Goal: Task Accomplishment & Management: Use online tool/utility

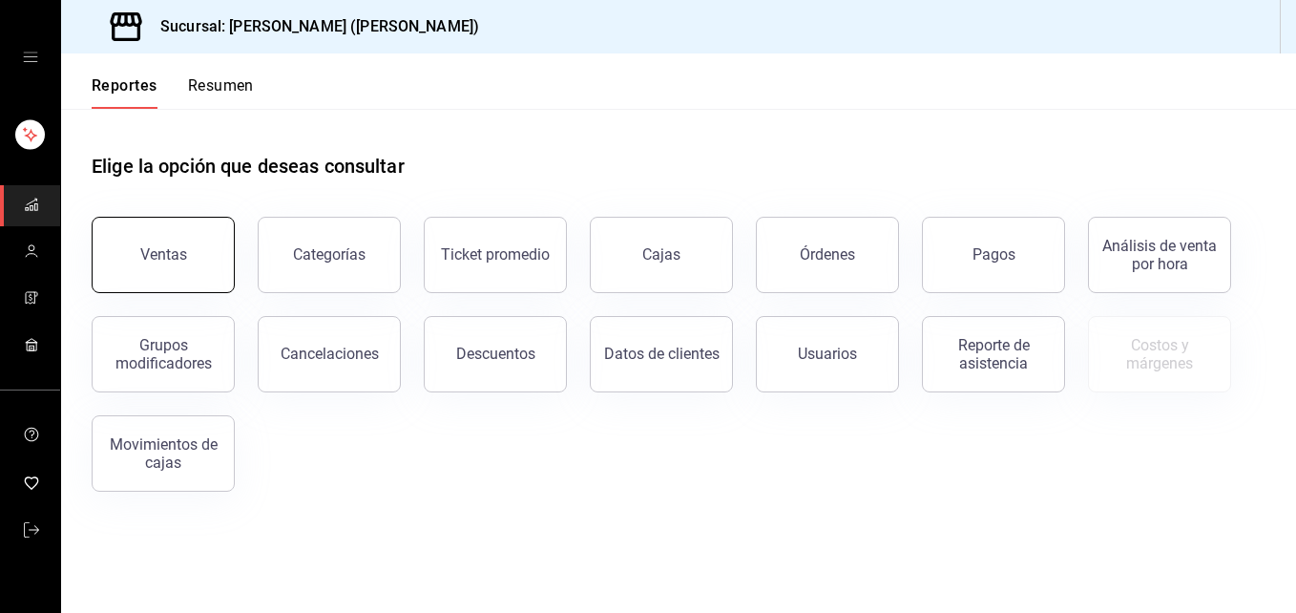
click at [178, 261] on div "Ventas" at bounding box center [163, 254] width 47 height 18
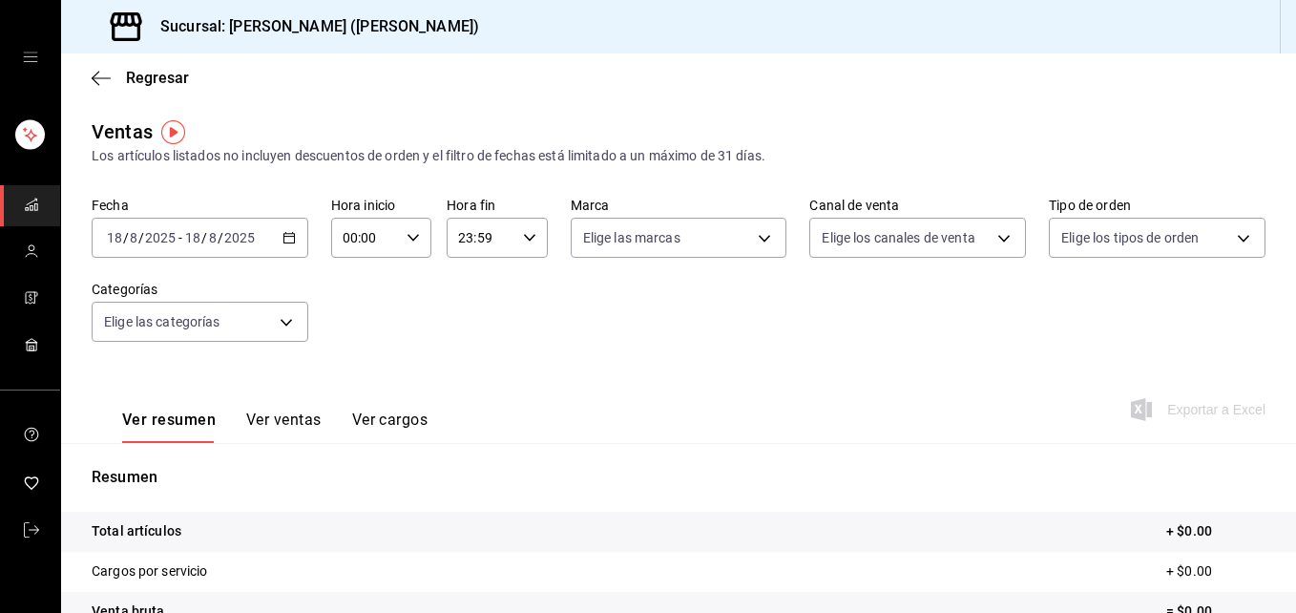
click at [416, 235] on div "00:00 Hora inicio" at bounding box center [381, 238] width 100 height 40
click at [355, 346] on button "05" at bounding box center [353, 337] width 42 height 38
type input "05:00"
click at [528, 238] on div at bounding box center [648, 306] width 1296 height 613
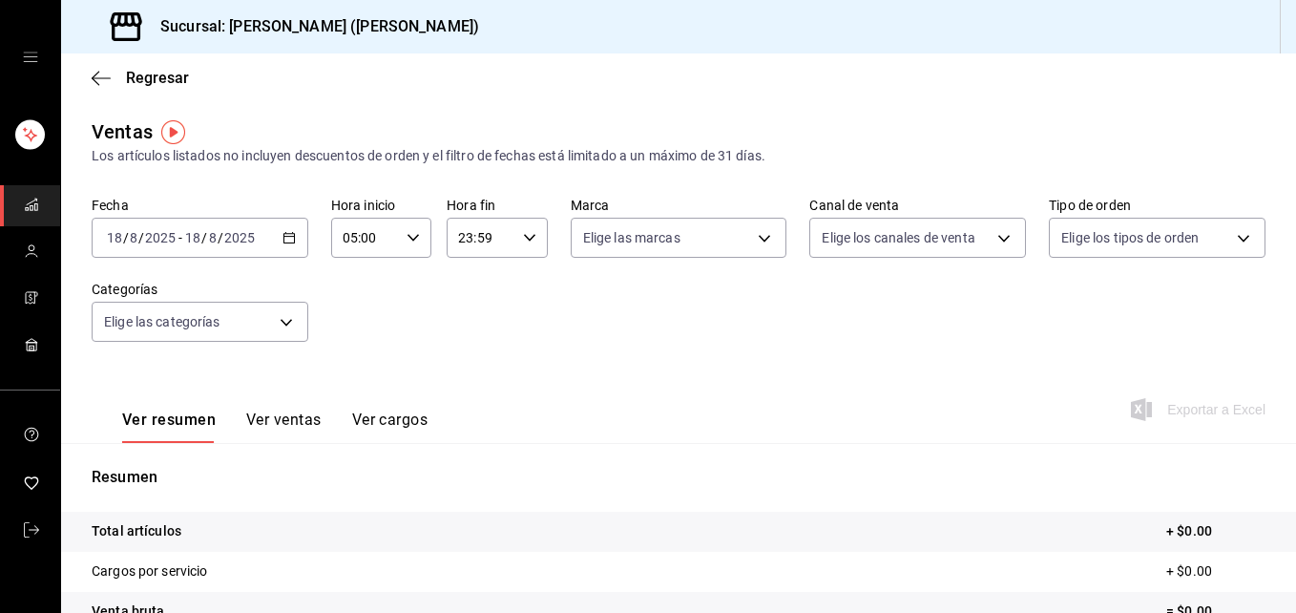
click at [528, 238] on icon "button" at bounding box center [529, 237] width 13 height 13
click at [464, 371] on span "05" at bounding box center [467, 369] width 19 height 15
click at [522, 279] on span "00" at bounding box center [517, 286] width 19 height 15
type input "05:00"
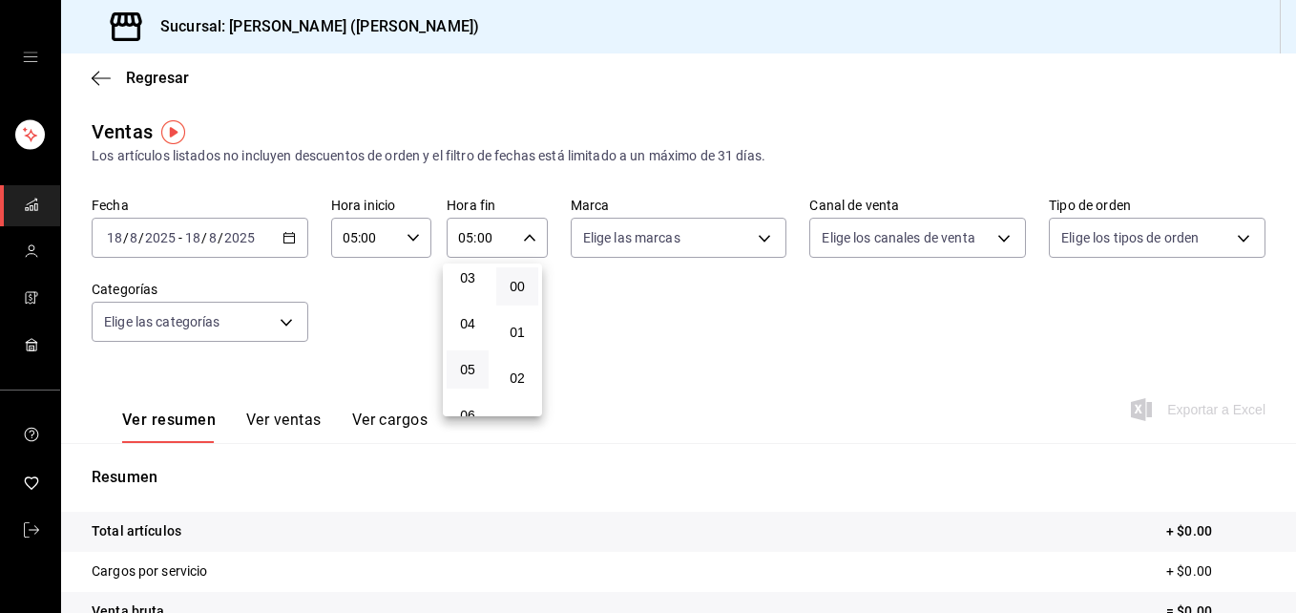
click at [641, 299] on div at bounding box center [648, 306] width 1296 height 613
click at [285, 239] on icon "button" at bounding box center [289, 237] width 13 height 13
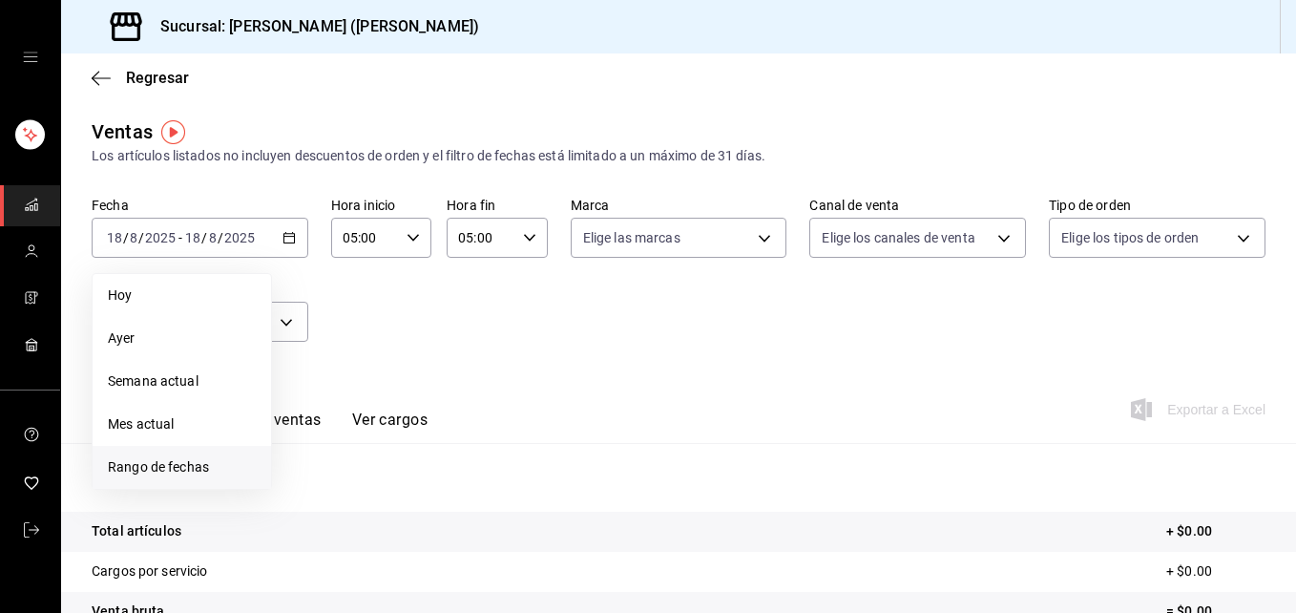
click at [172, 463] on span "Rango de fechas" at bounding box center [182, 467] width 148 height 20
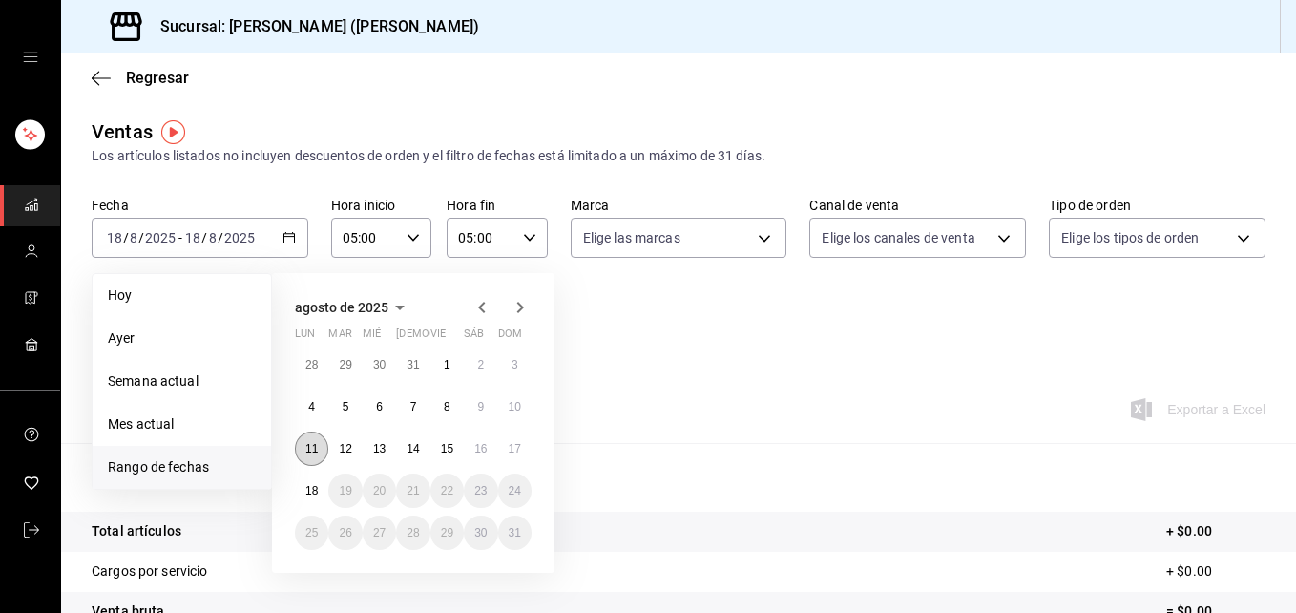
click at [307, 454] on abbr "11" at bounding box center [311, 448] width 12 height 13
click at [316, 488] on abbr "18" at bounding box center [311, 490] width 12 height 13
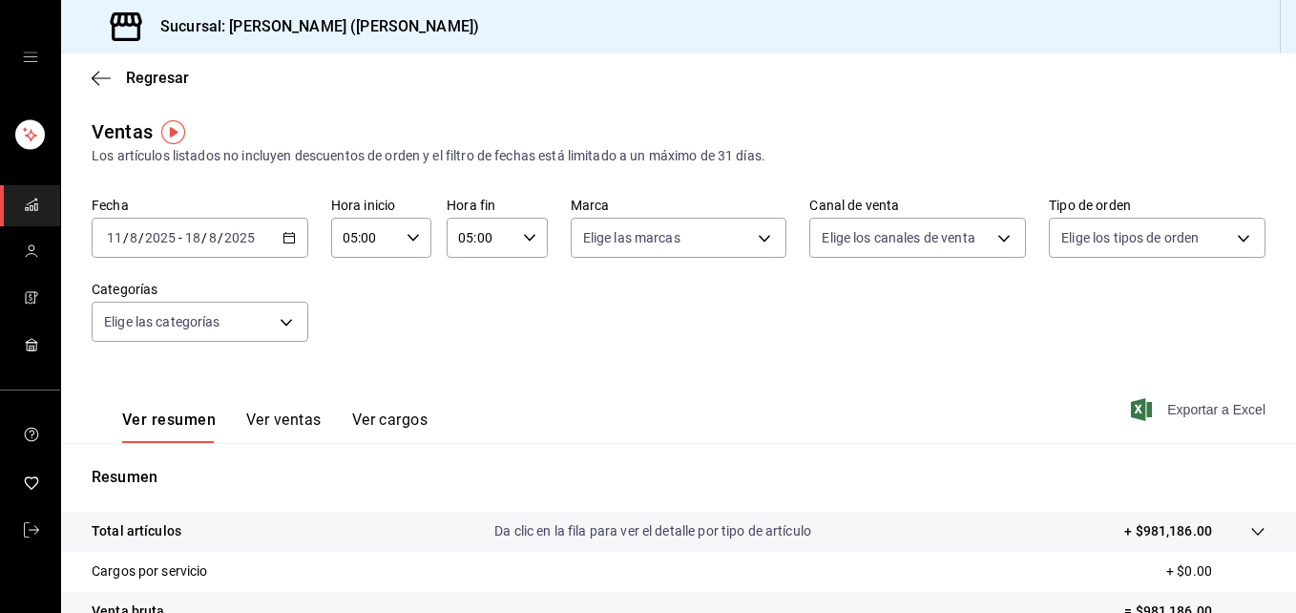
click at [1187, 411] on span "Exportar a Excel" at bounding box center [1200, 409] width 131 height 23
